Goal: Task Accomplishment & Management: Use online tool/utility

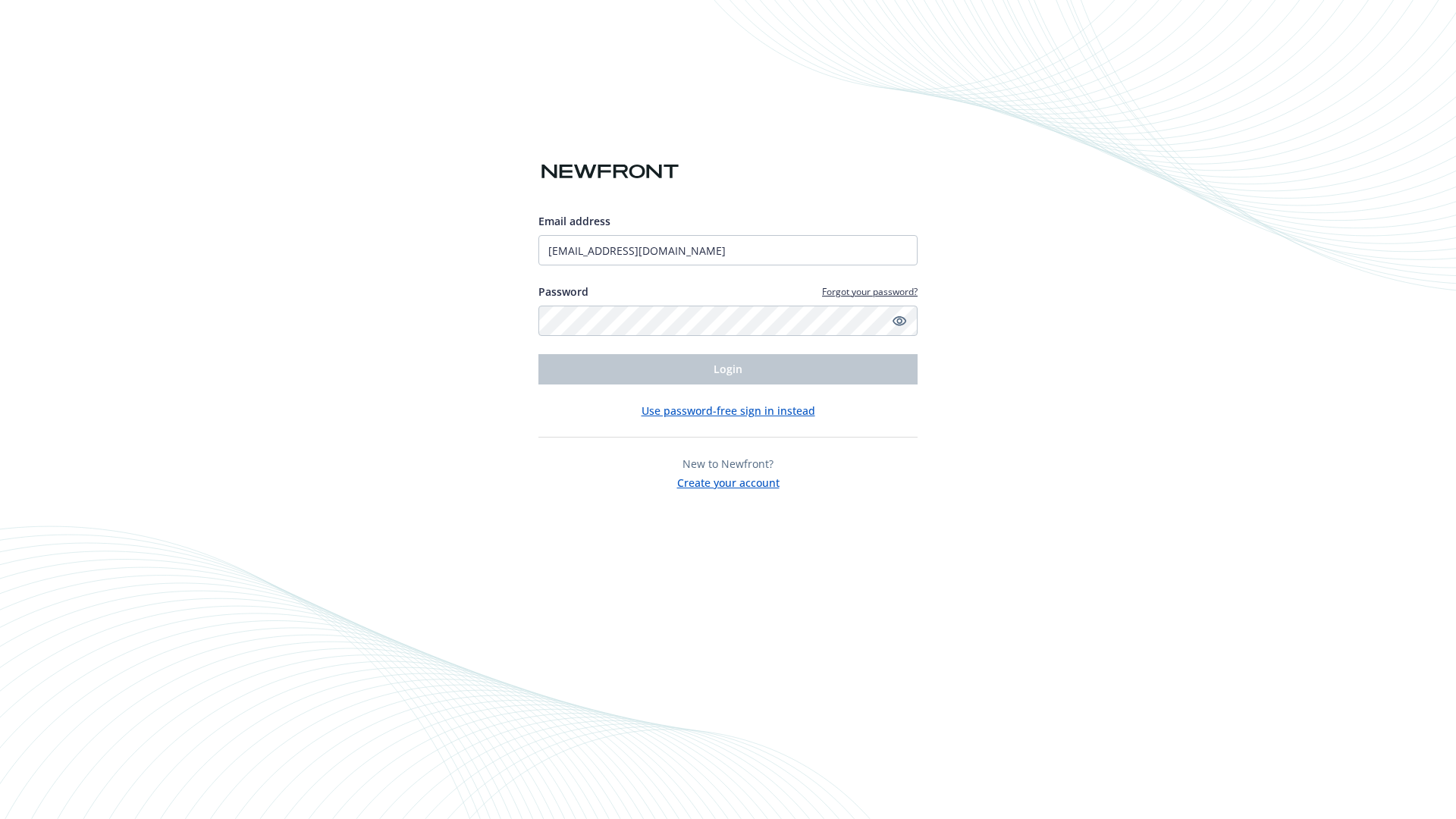
type input "[EMAIL_ADDRESS][DOMAIN_NAME]"
click at [728, 369] on span "Login" at bounding box center [728, 369] width 28 height 15
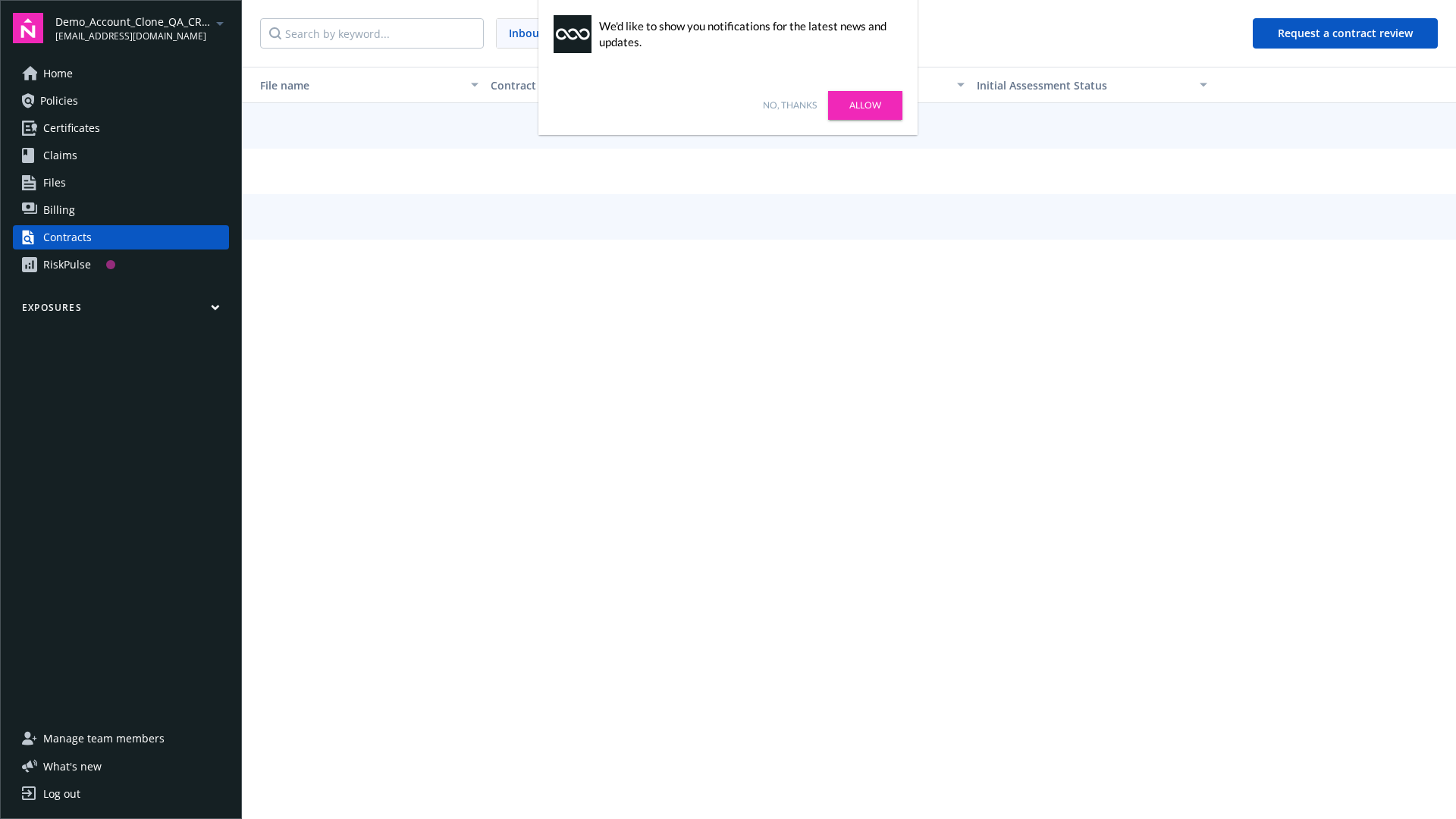
click at [789, 105] on link "No, thanks" at bounding box center [789, 105] width 54 height 14
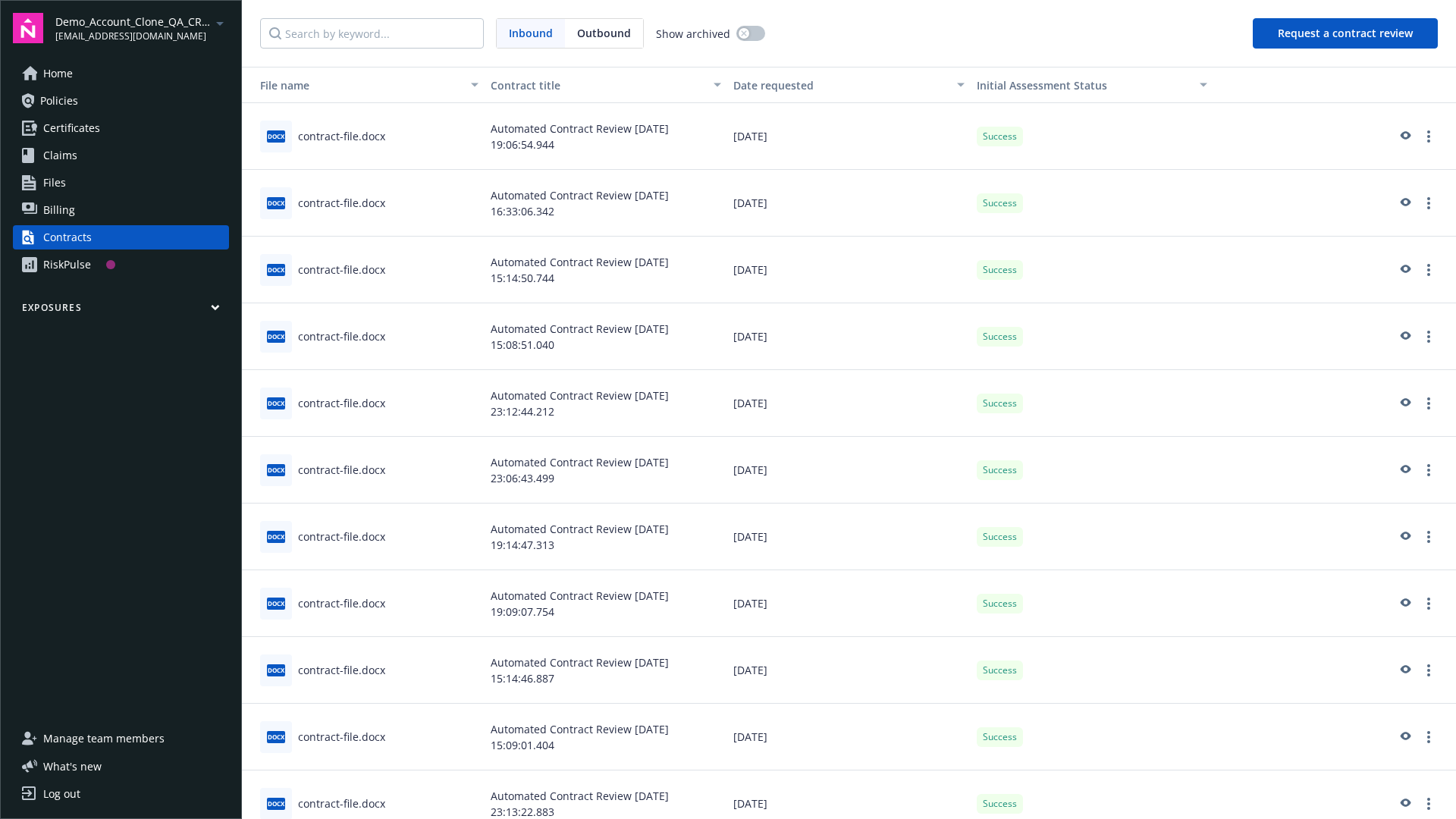
click at [1346, 33] on button "Request a contract review" at bounding box center [1345, 33] width 185 height 30
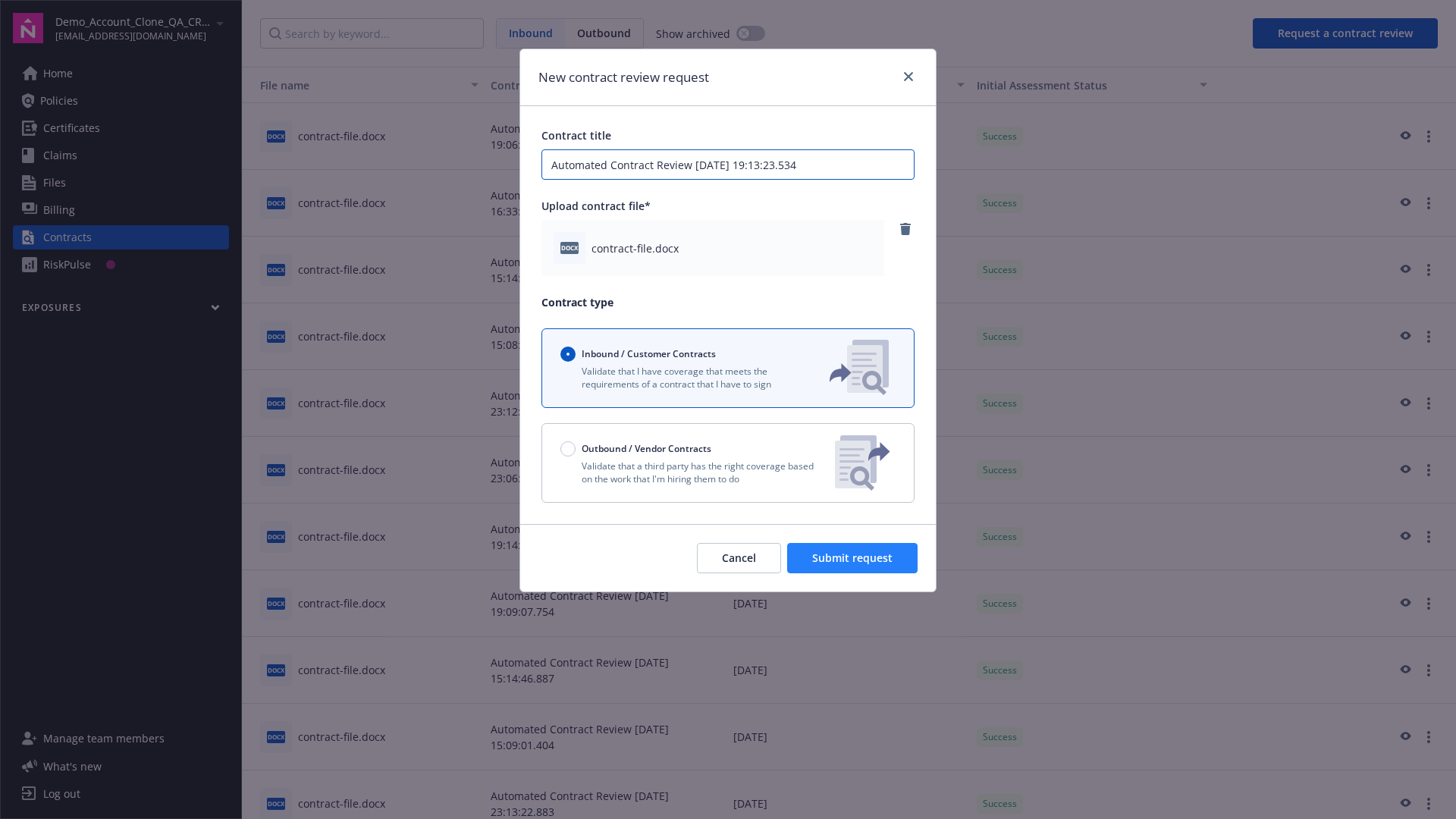
type input "Automated Contract Review 09-23-2025 19:13:23.534"
click at [853, 558] on span "Submit request" at bounding box center [852, 558] width 81 height 15
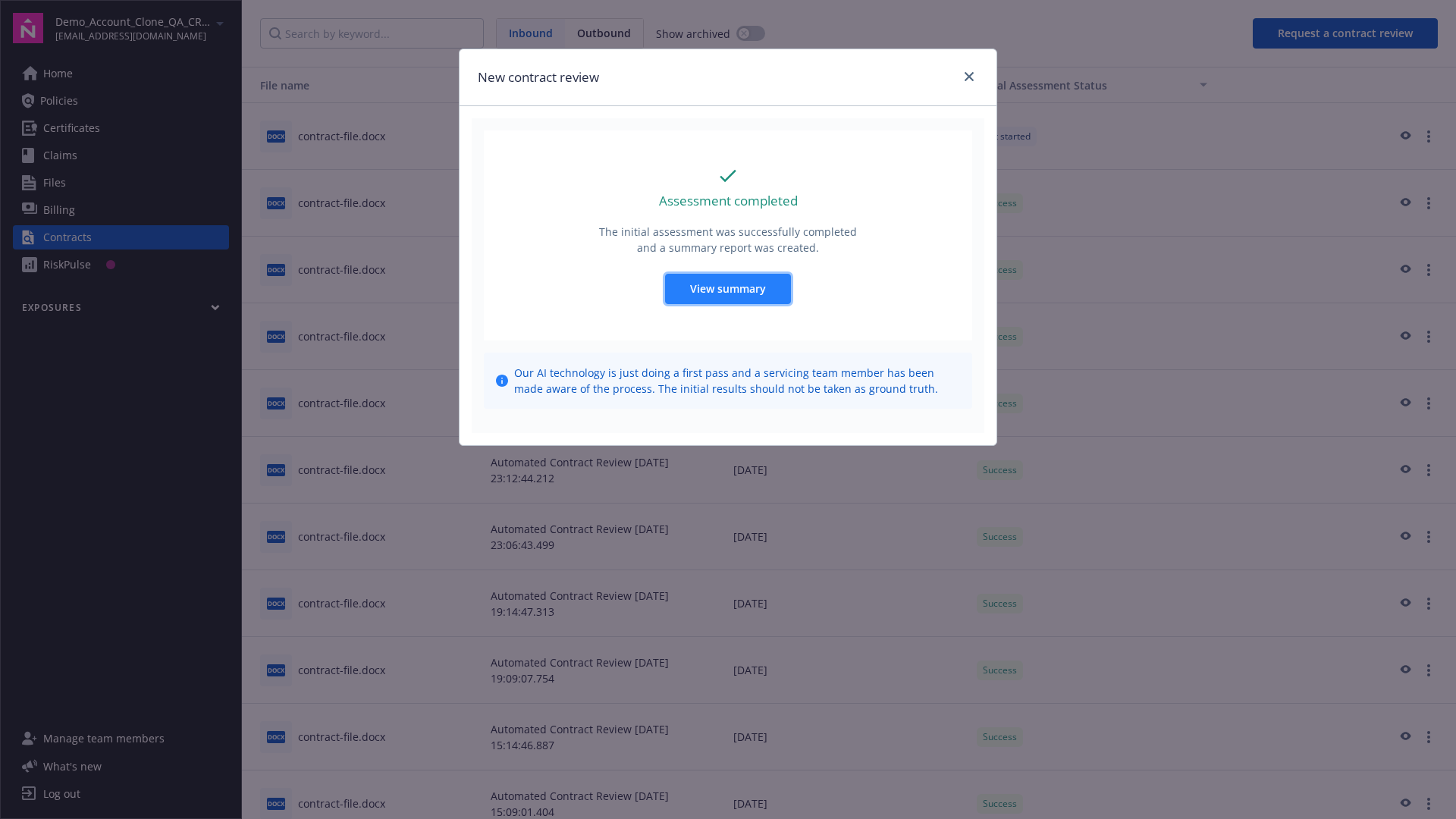
click at [728, 288] on span "View summary" at bounding box center [728, 289] width 76 height 15
